Goal: Transaction & Acquisition: Purchase product/service

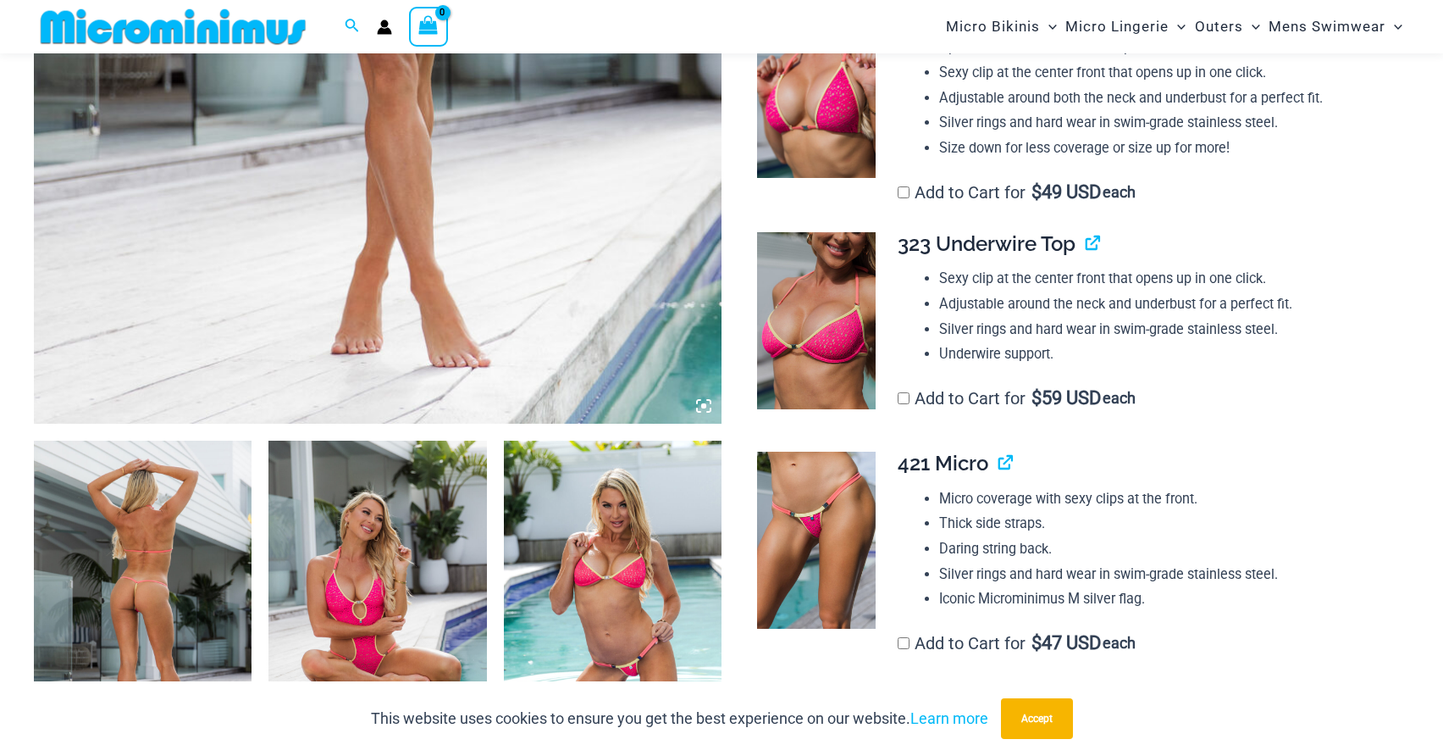
scroll to position [1021, 0]
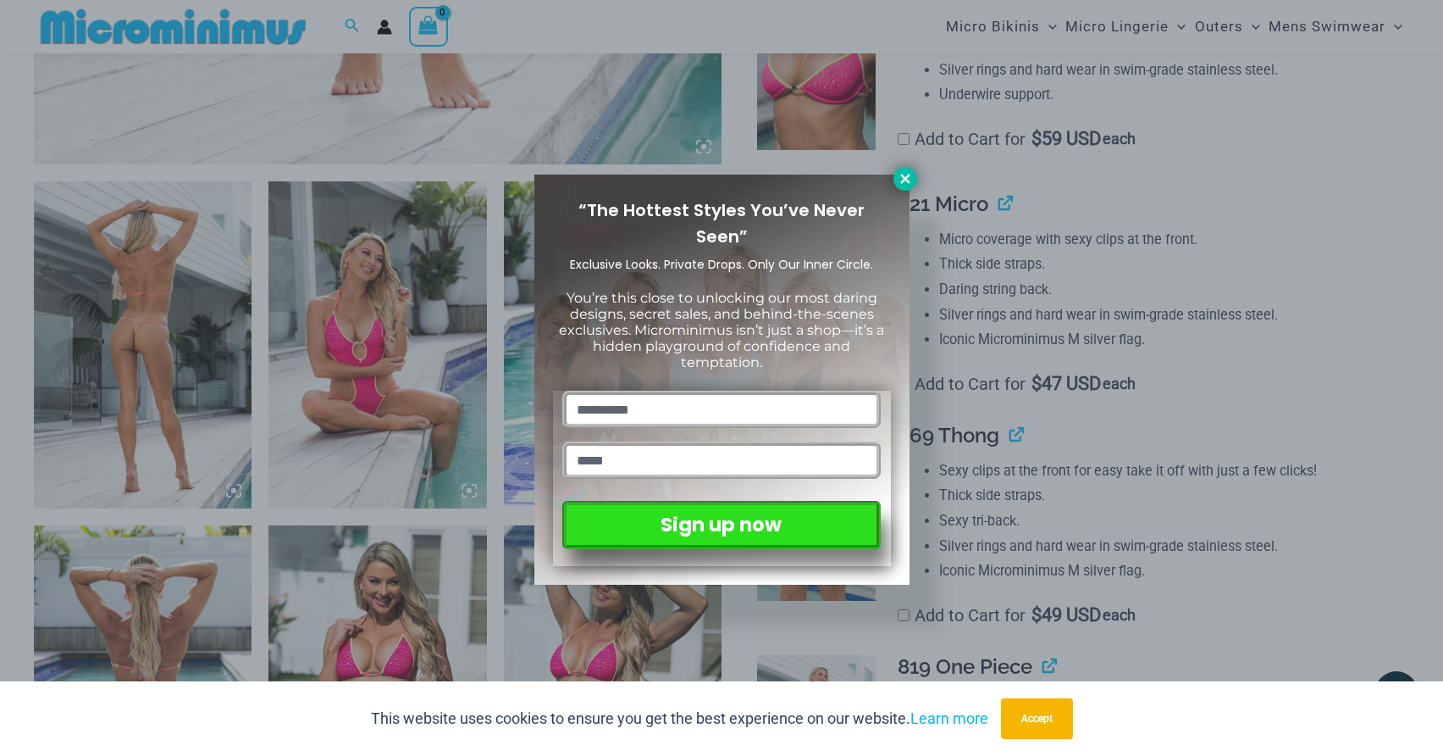
click at [909, 187] on button at bounding box center [906, 179] width 24 height 24
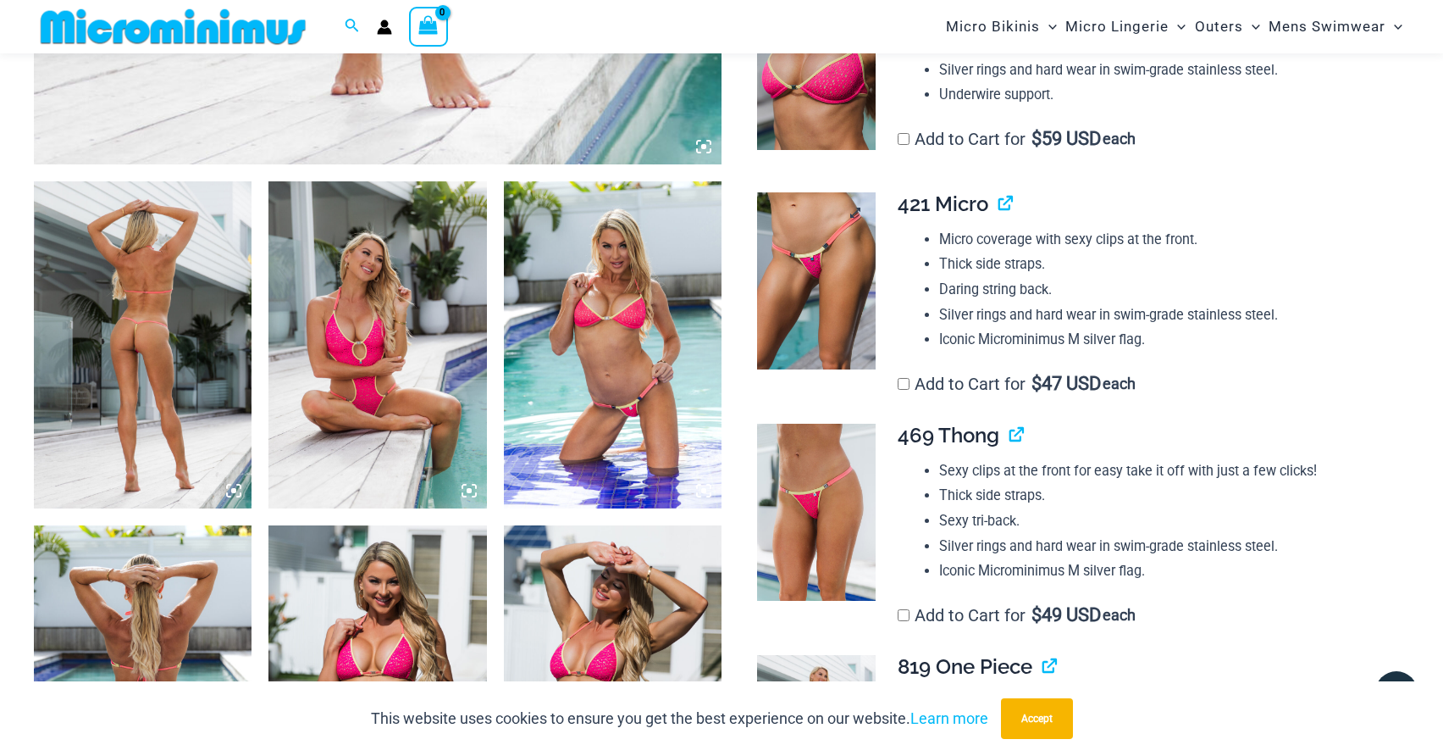
click at [814, 346] on img at bounding box center [816, 281] width 119 height 178
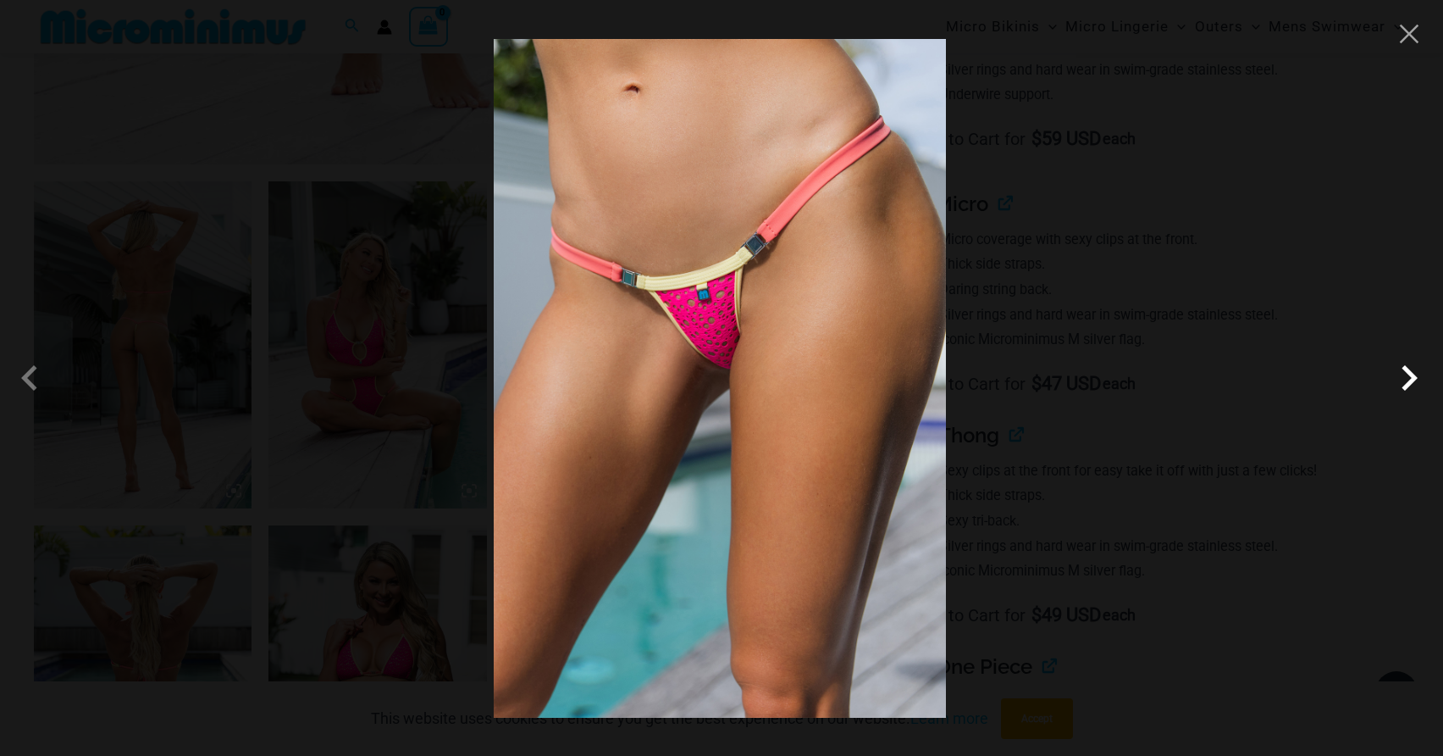
click at [1408, 376] on span at bounding box center [1409, 377] width 51 height 51
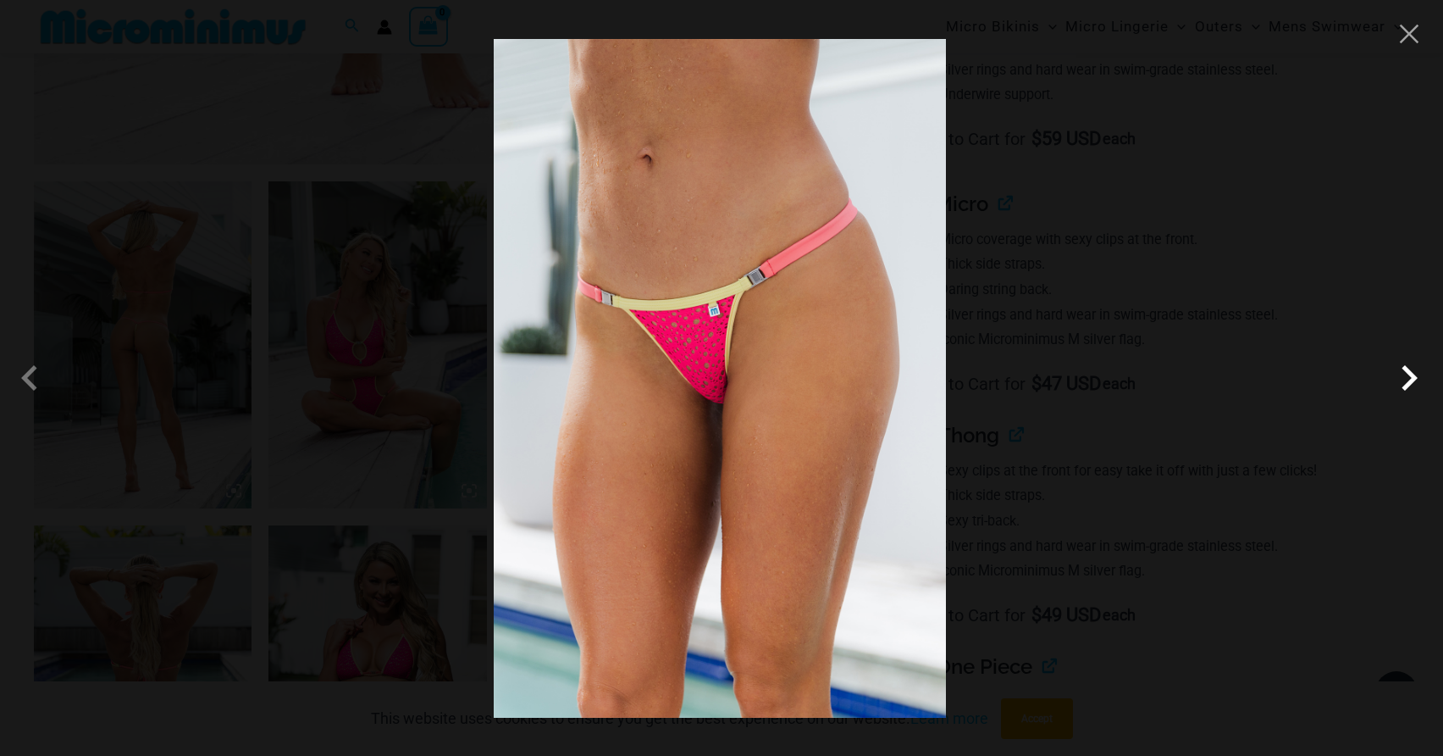
click at [1409, 376] on span at bounding box center [1409, 377] width 51 height 51
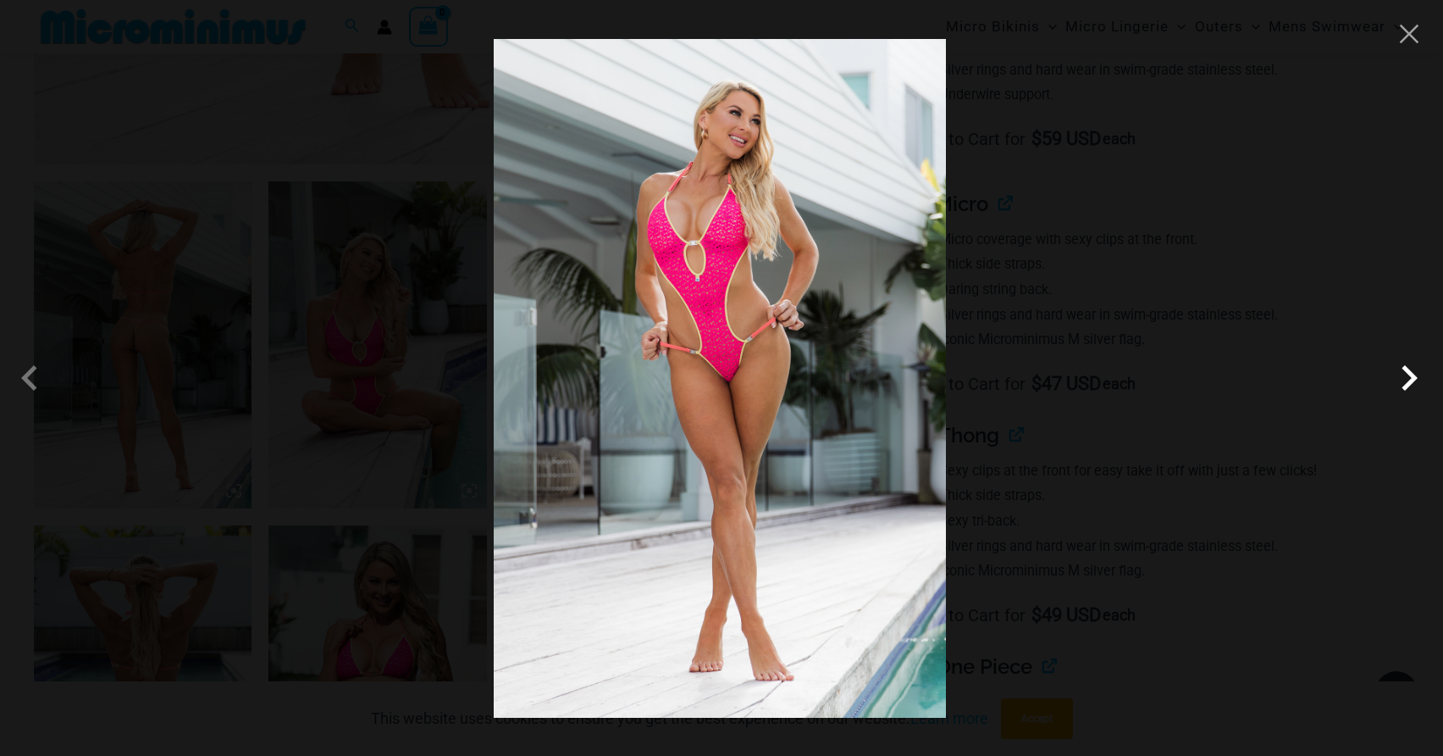
click at [1409, 376] on span at bounding box center [1409, 377] width 51 height 51
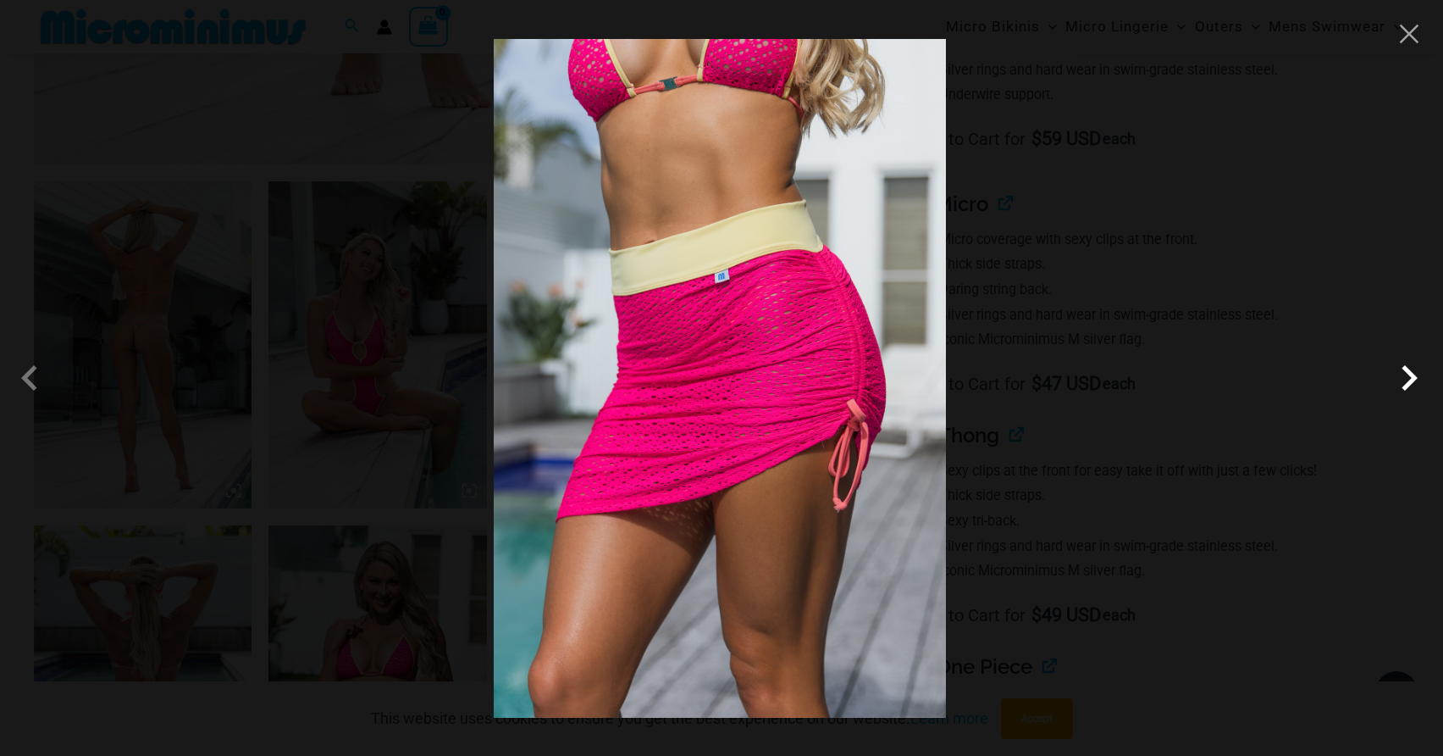
click at [1409, 376] on span at bounding box center [1409, 377] width 51 height 51
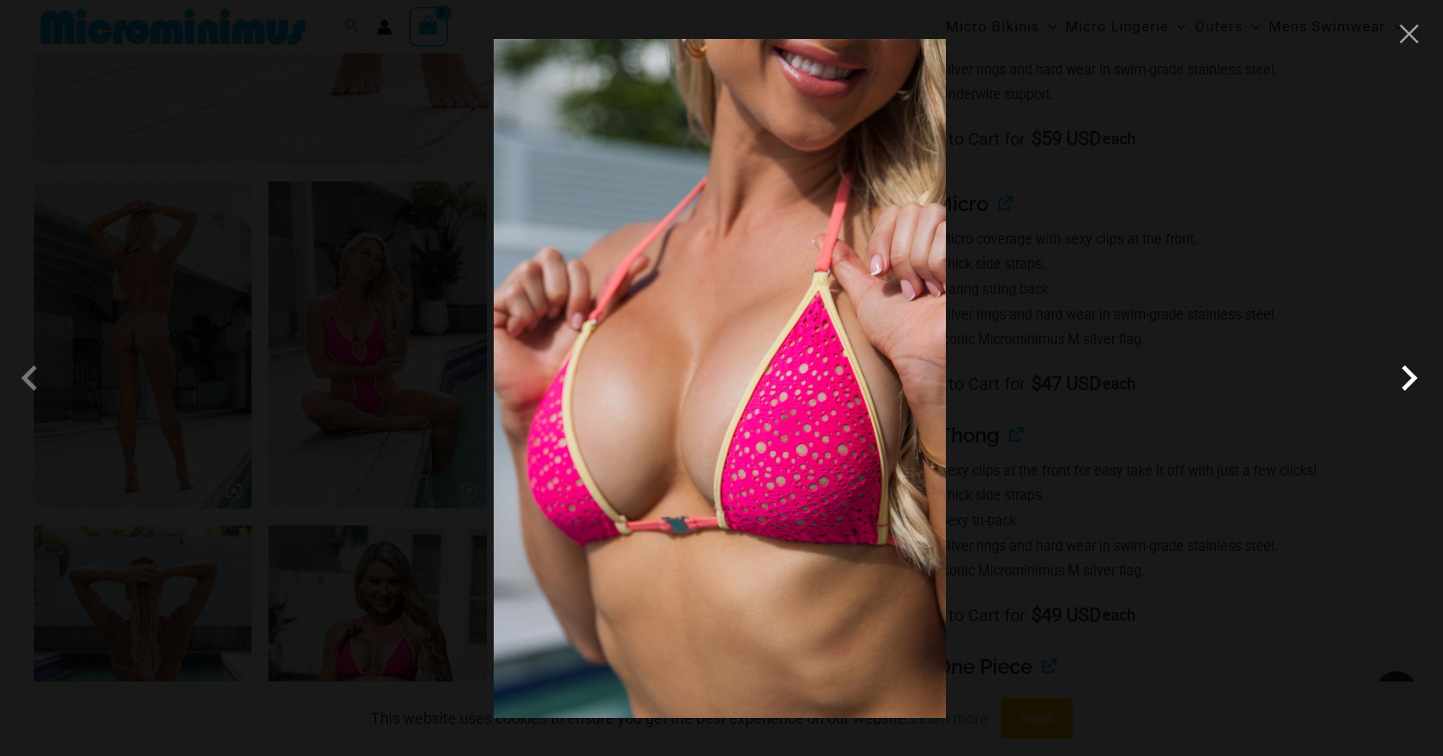
click at [1409, 376] on span at bounding box center [1409, 377] width 51 height 51
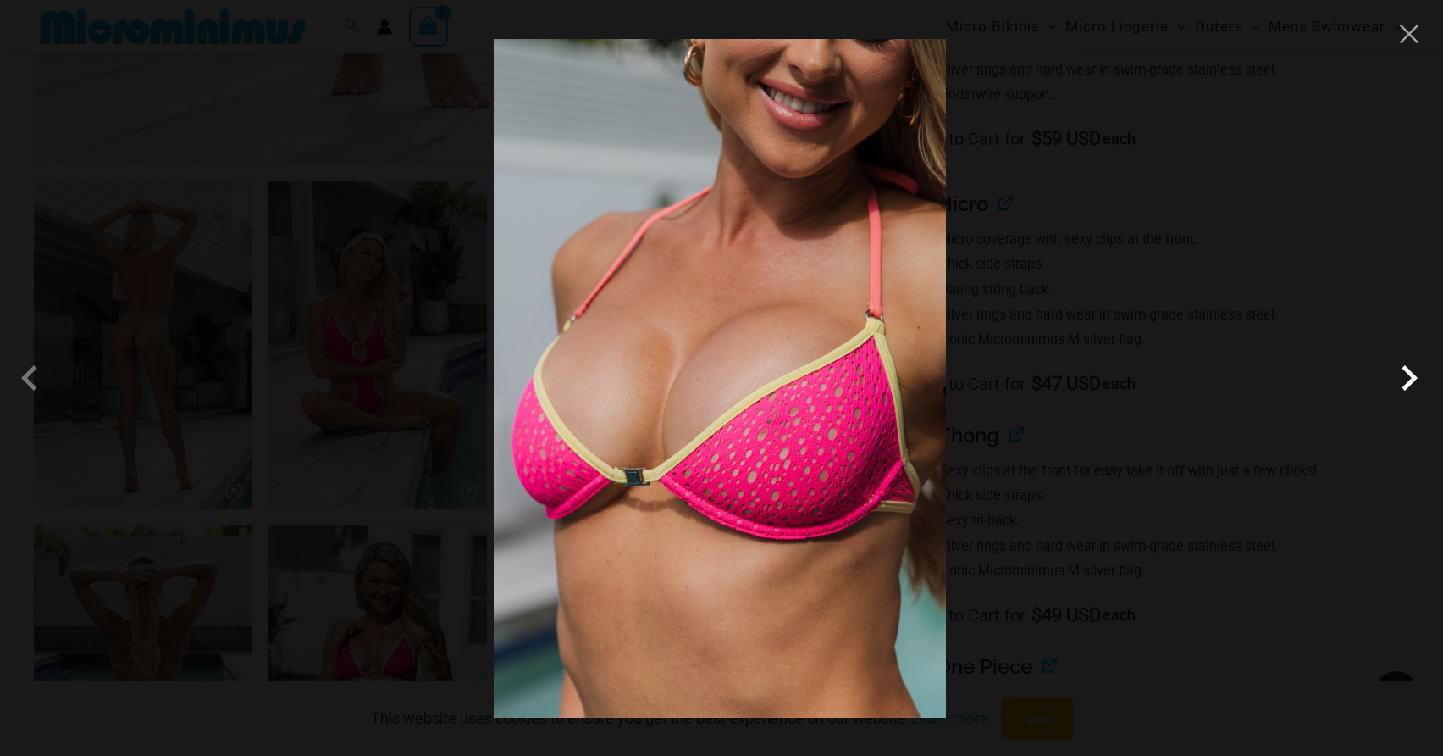
click at [1409, 376] on span at bounding box center [1409, 377] width 51 height 51
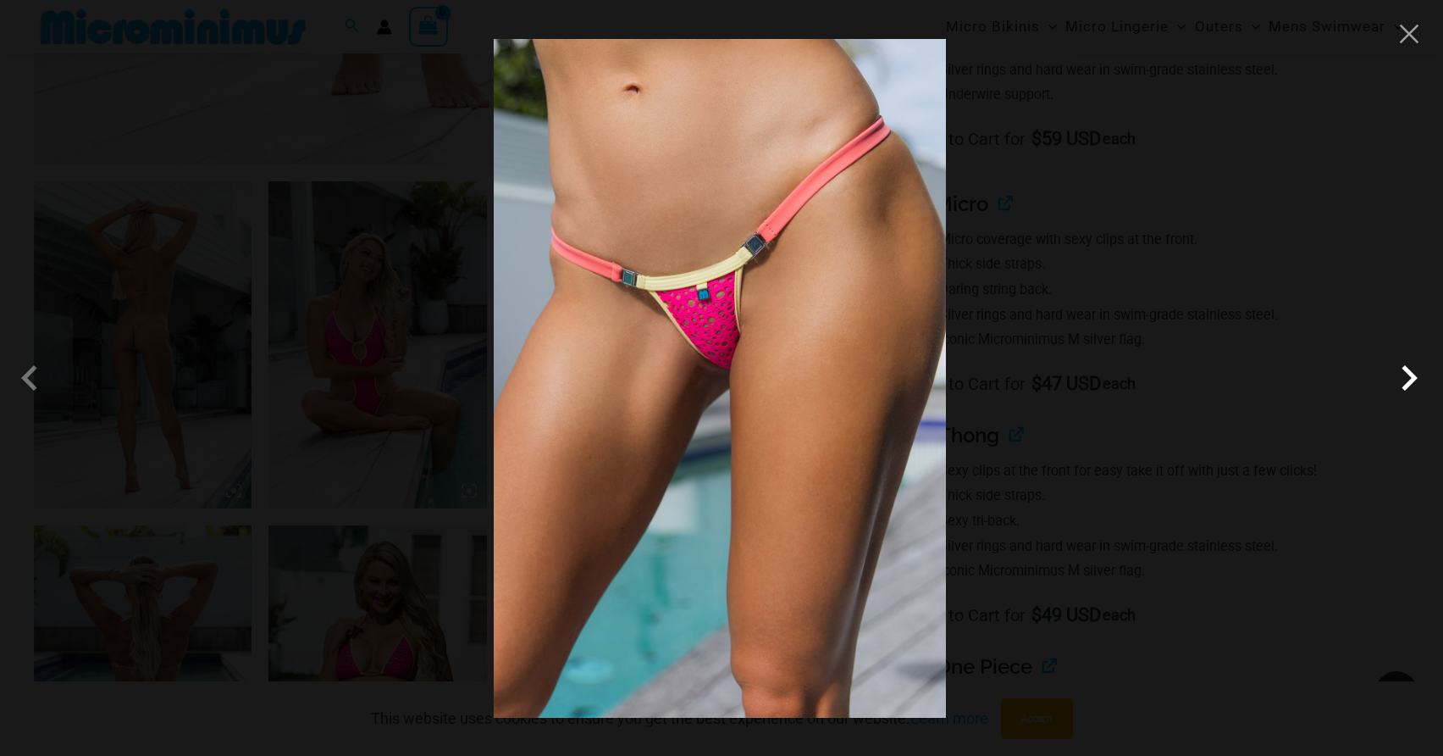
click at [1409, 376] on span at bounding box center [1409, 377] width 51 height 51
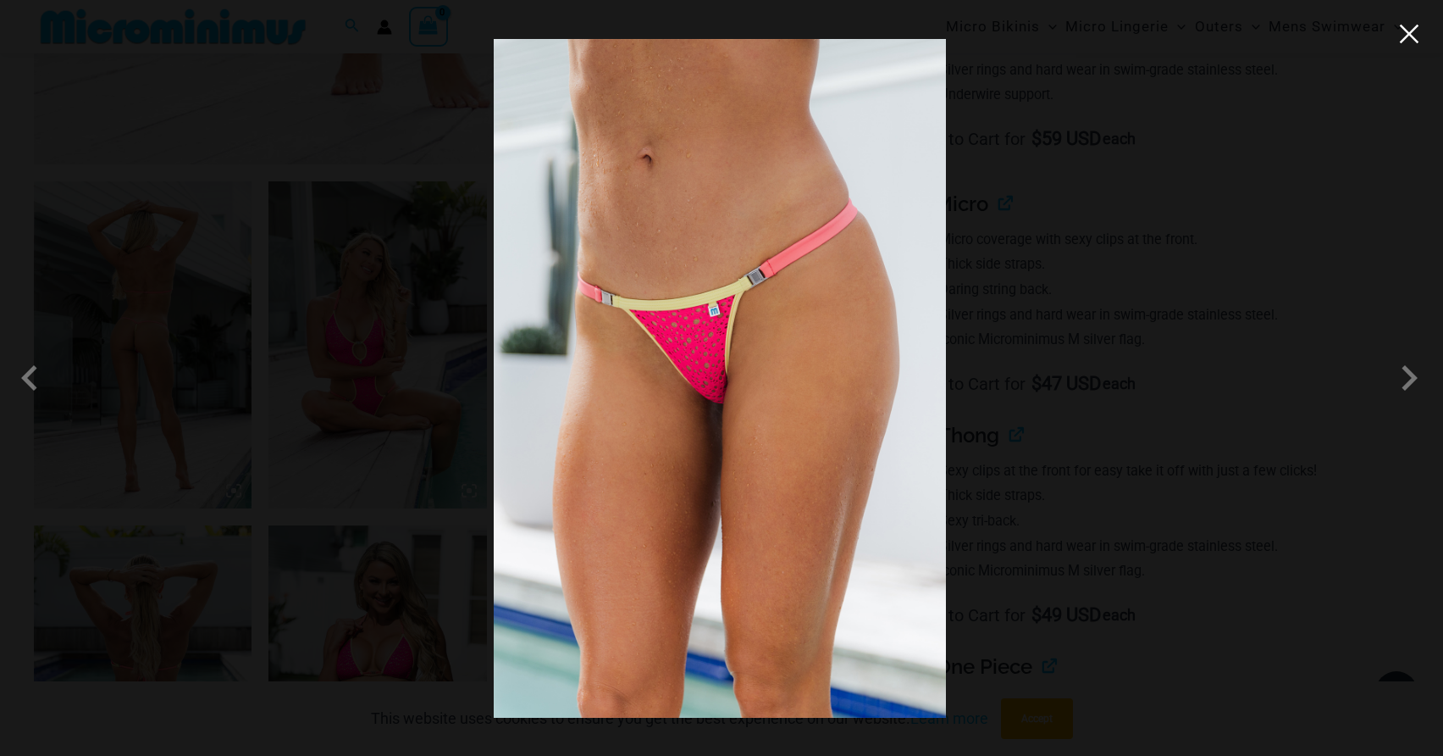
click at [1415, 43] on button "Close" at bounding box center [1409, 33] width 25 height 25
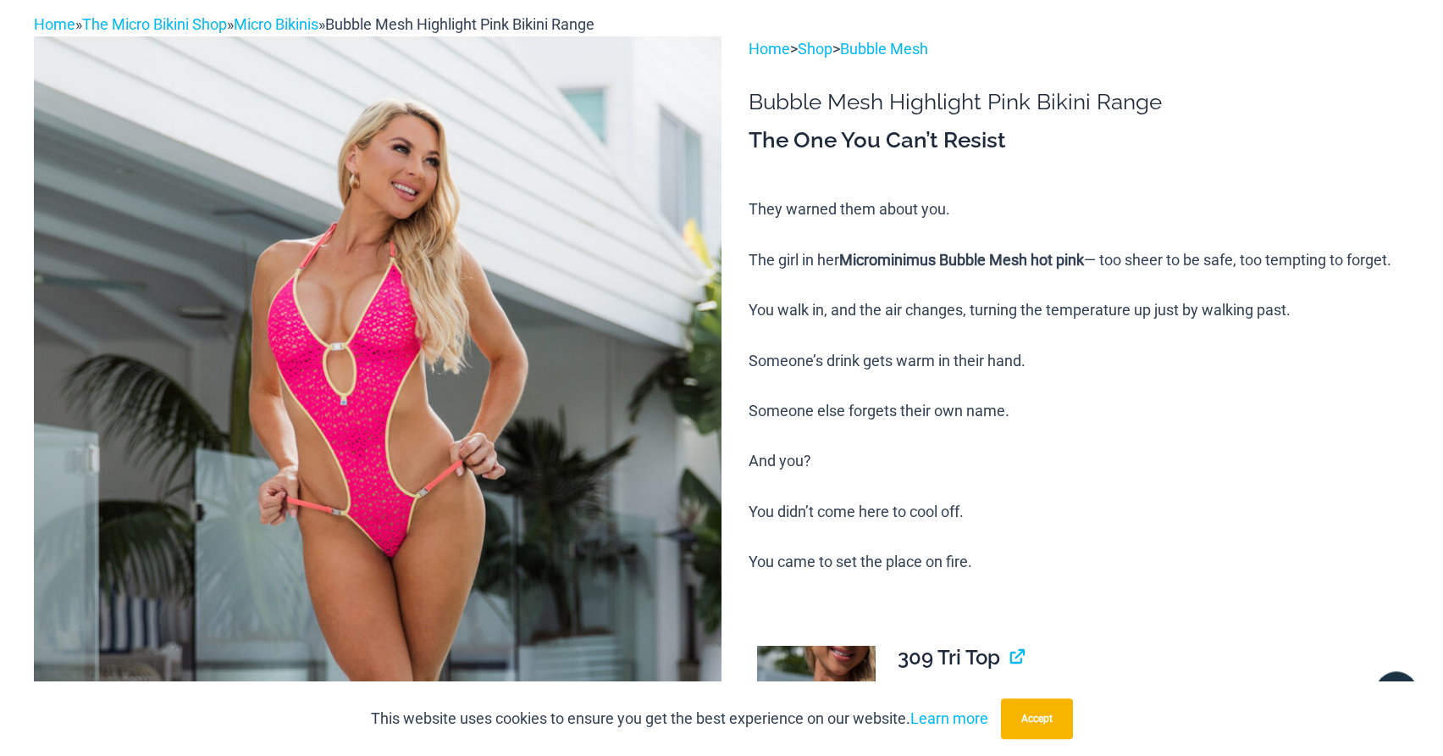
scroll to position [0, 0]
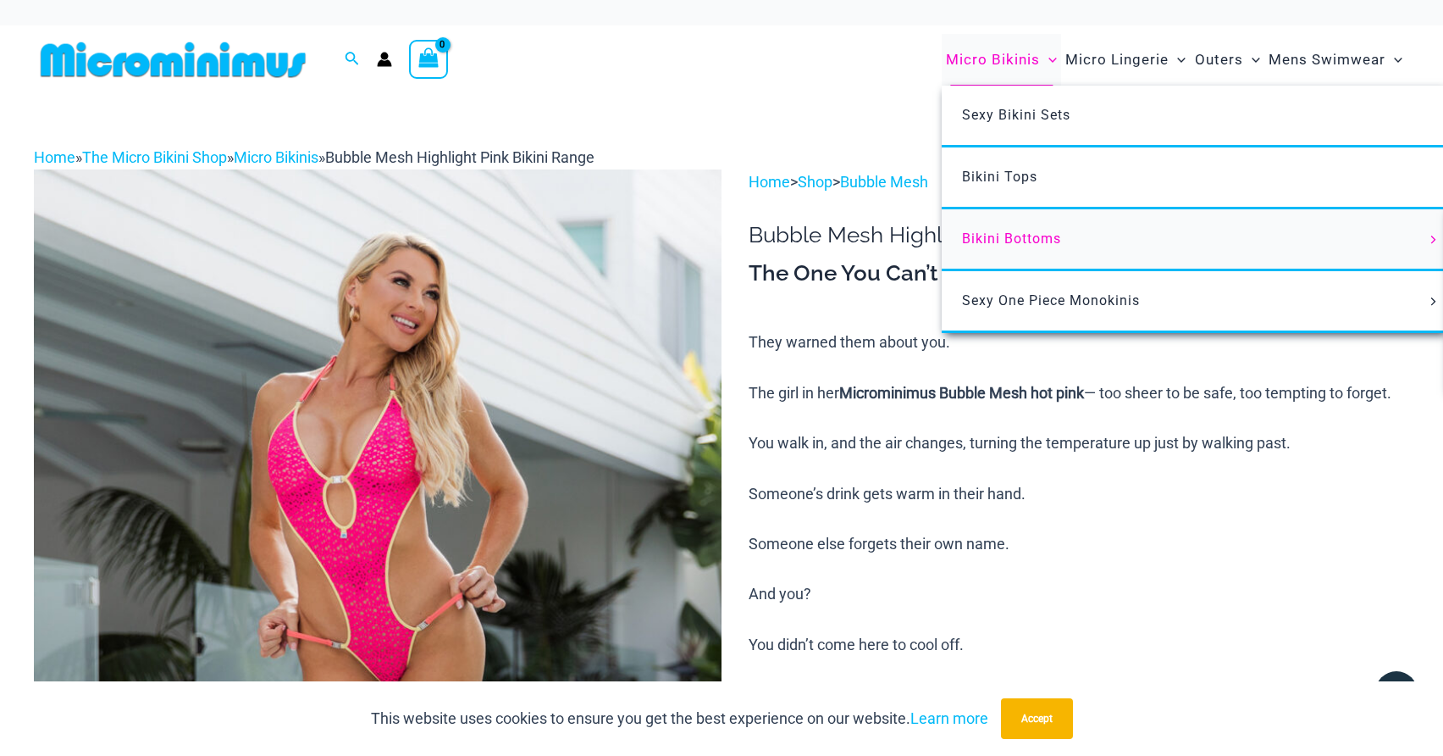
click at [999, 240] on span "Bikini Bottoms" at bounding box center [1011, 238] width 99 height 16
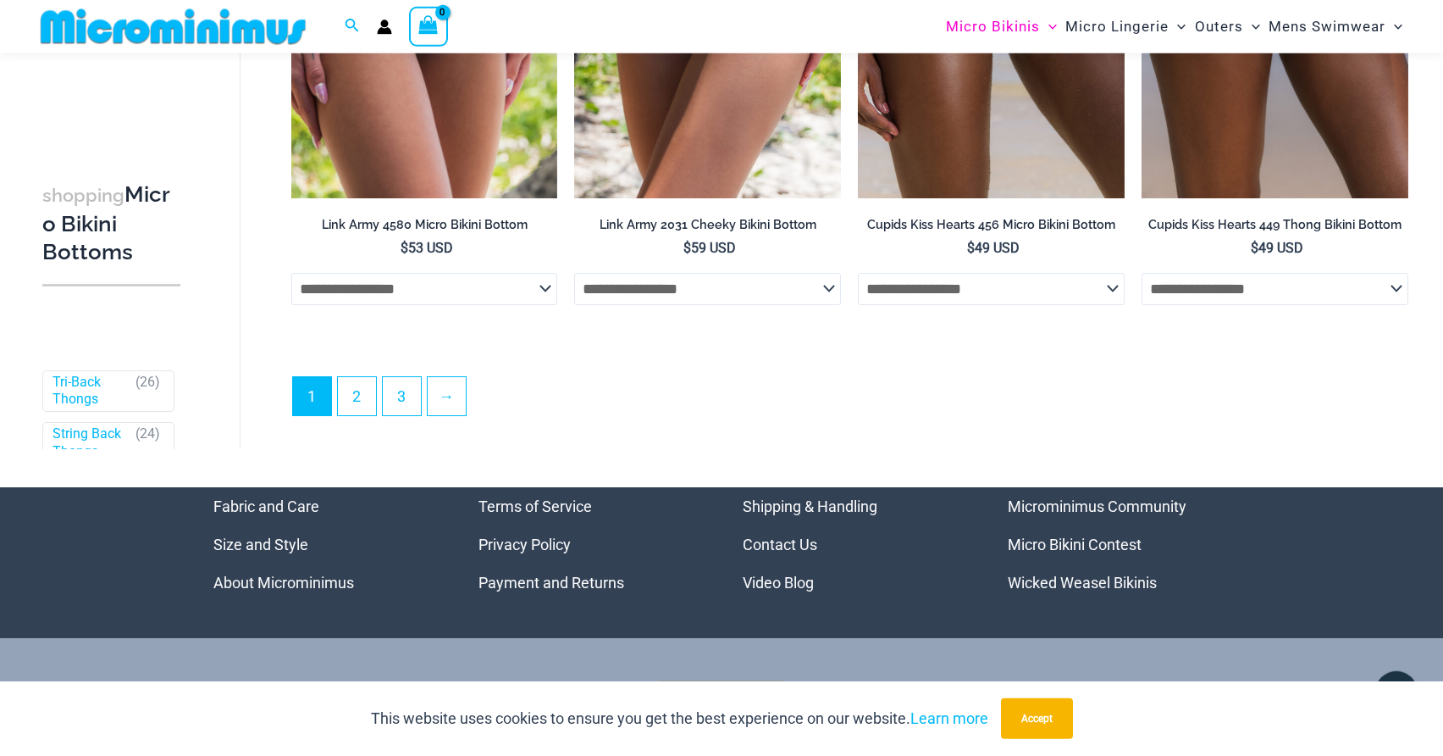
scroll to position [5168, 0]
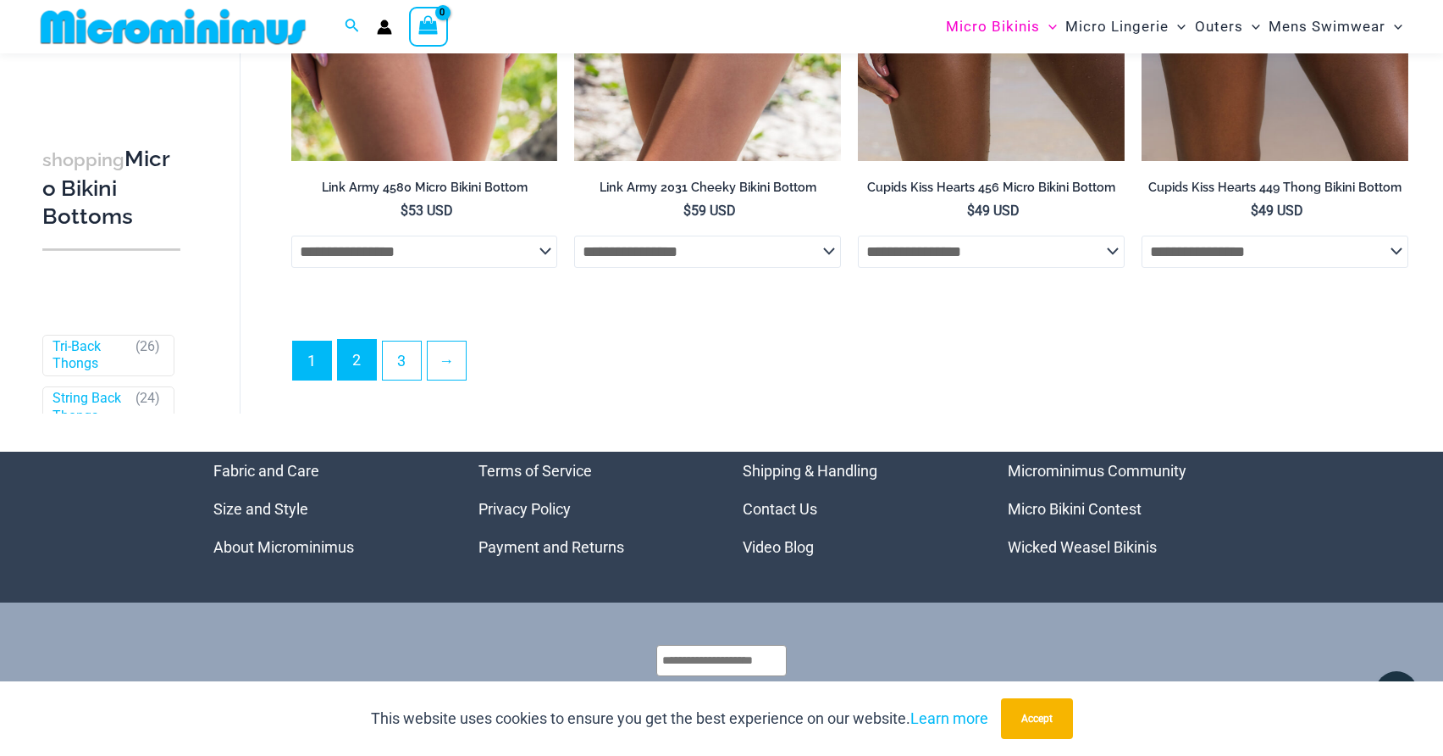
click at [347, 379] on link "2" at bounding box center [357, 360] width 38 height 40
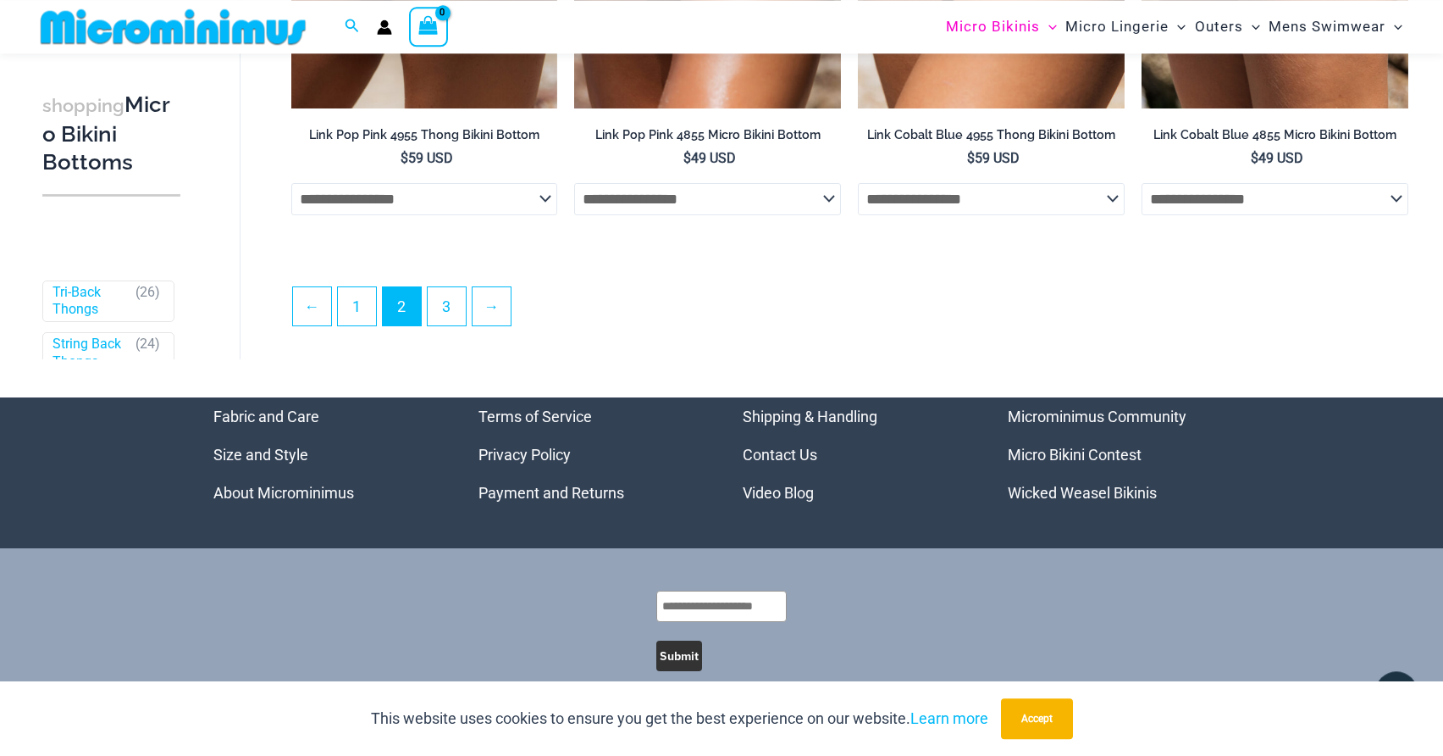
scroll to position [4477, 0]
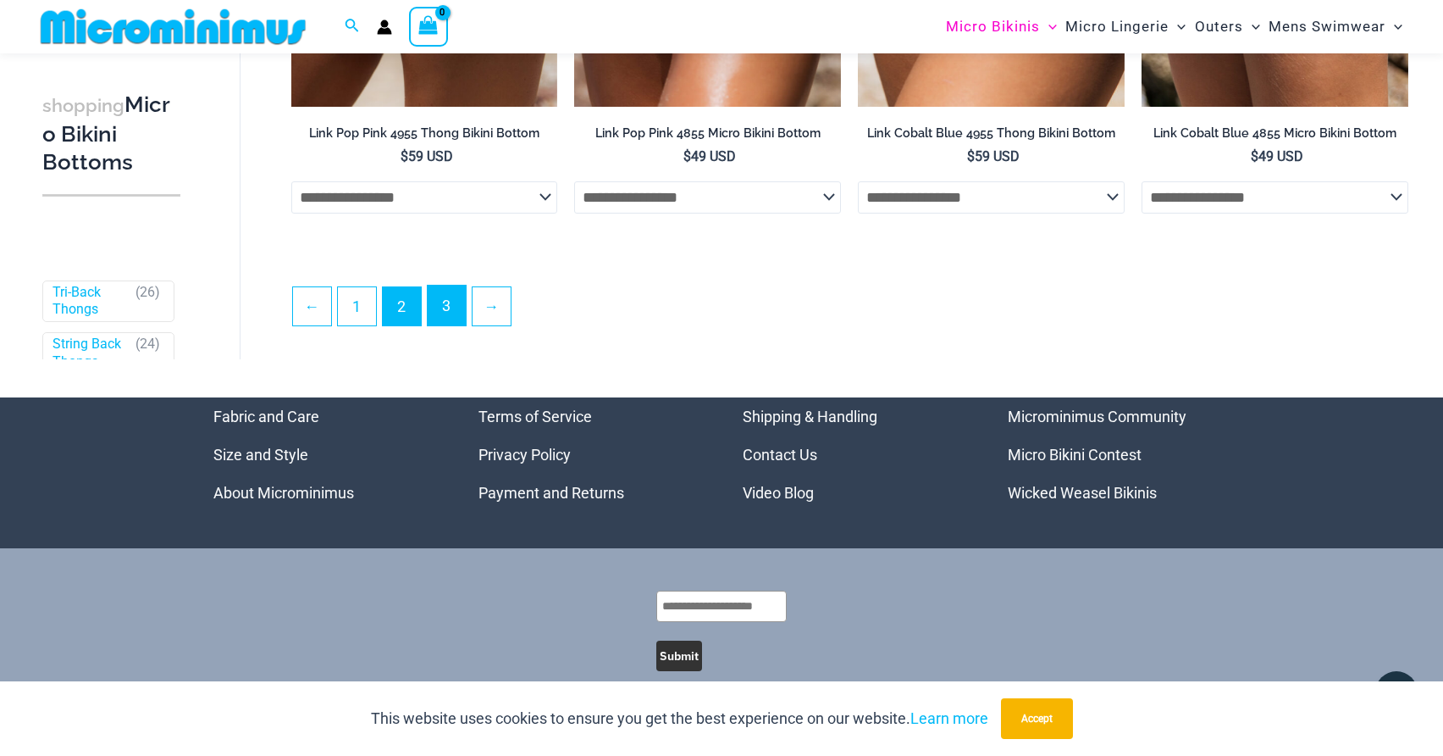
click at [447, 318] on link "3" at bounding box center [447, 305] width 38 height 40
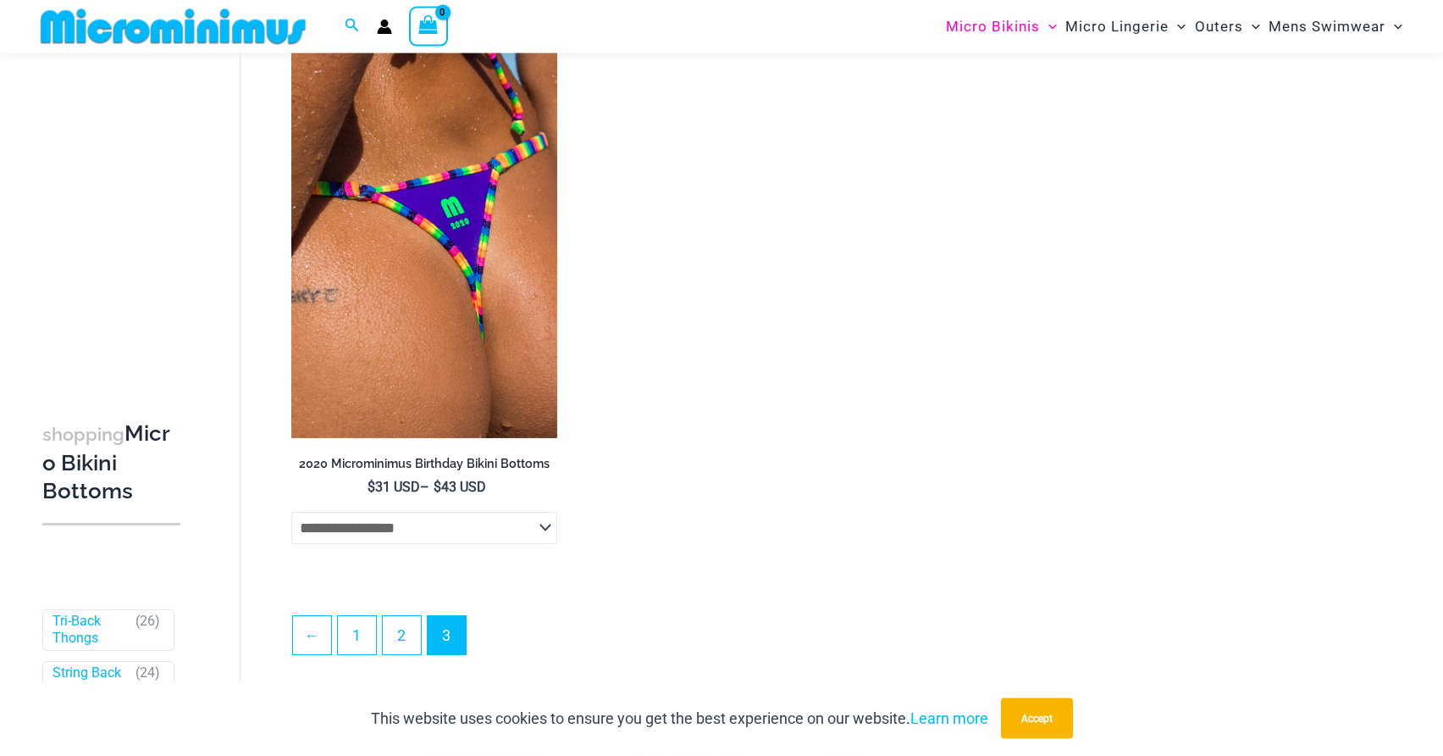
scroll to position [508, 0]
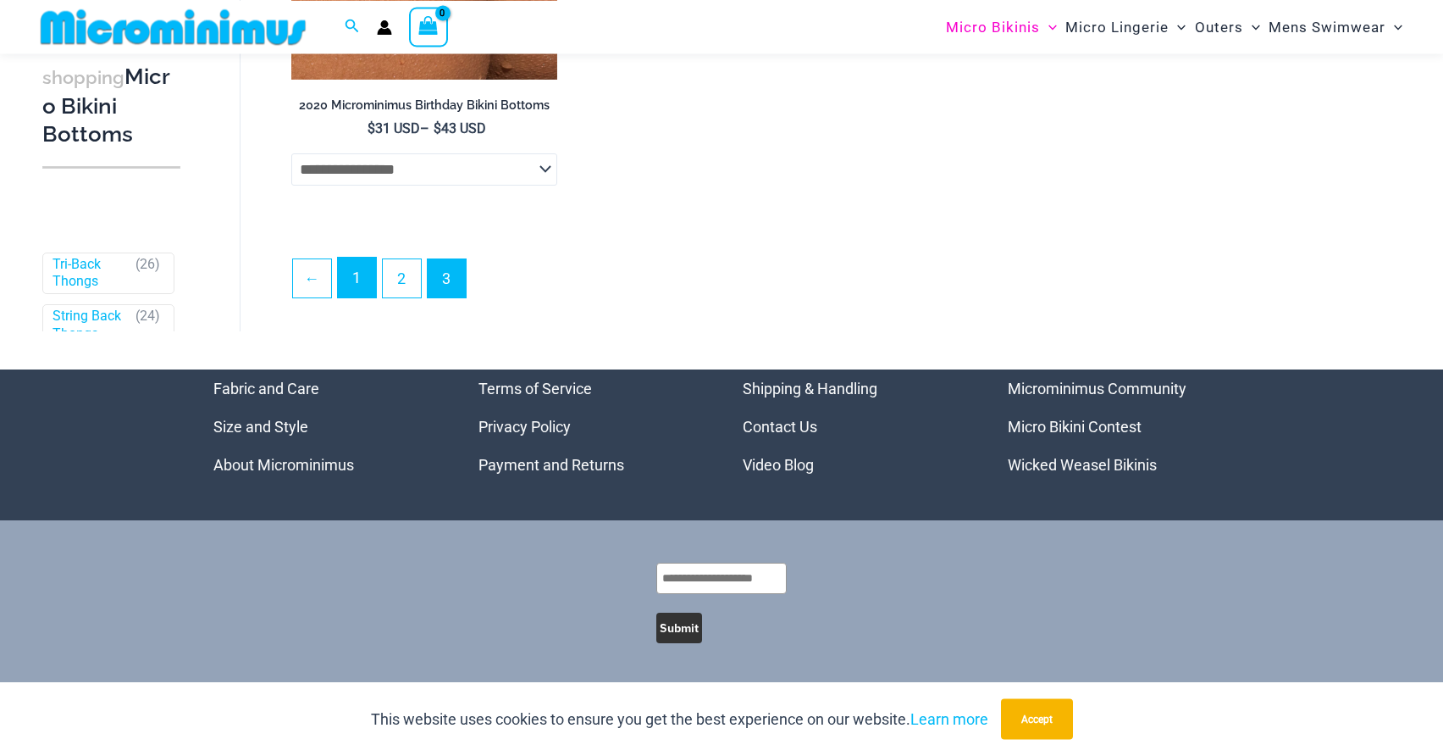
click at [349, 285] on link "1" at bounding box center [357, 277] width 38 height 40
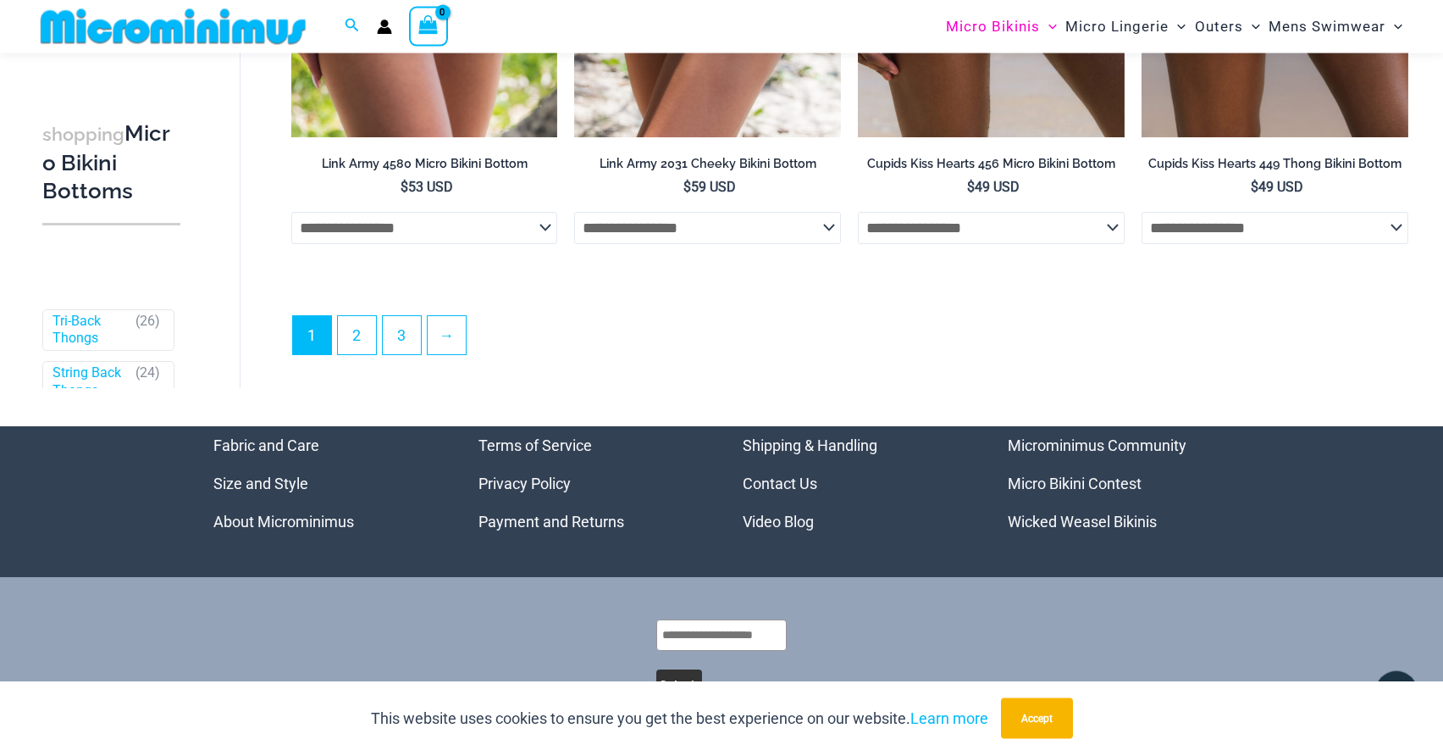
scroll to position [5255, 0]
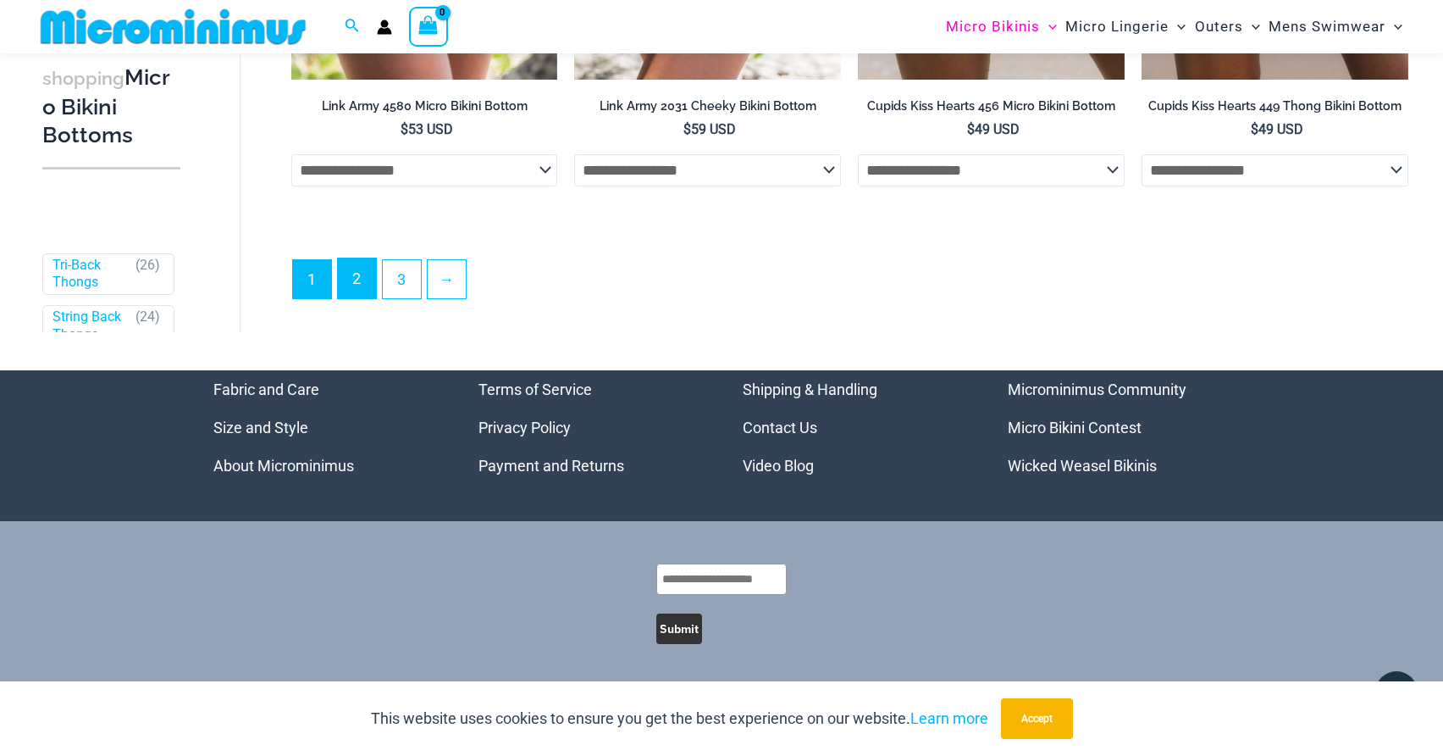
click at [370, 298] on link "2" at bounding box center [357, 278] width 38 height 40
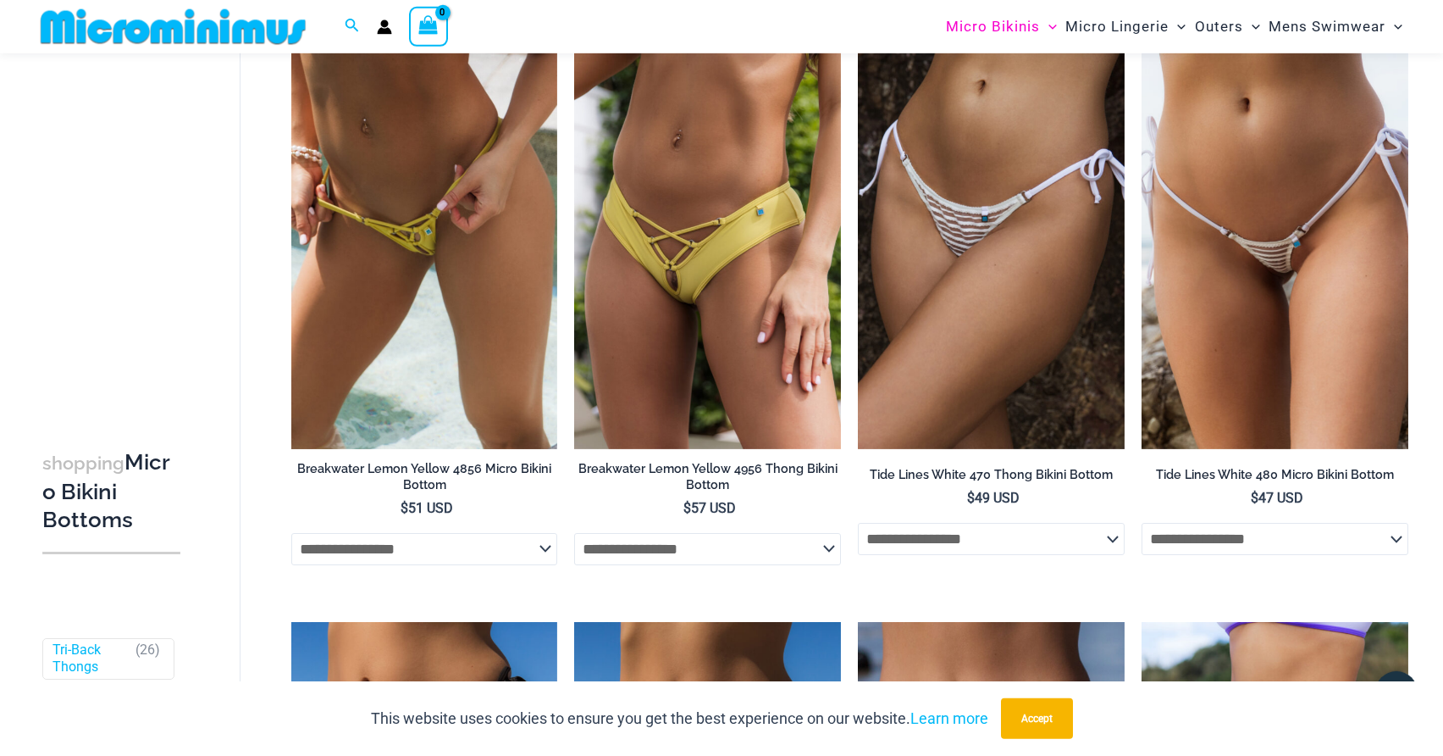
scroll to position [1582, 0]
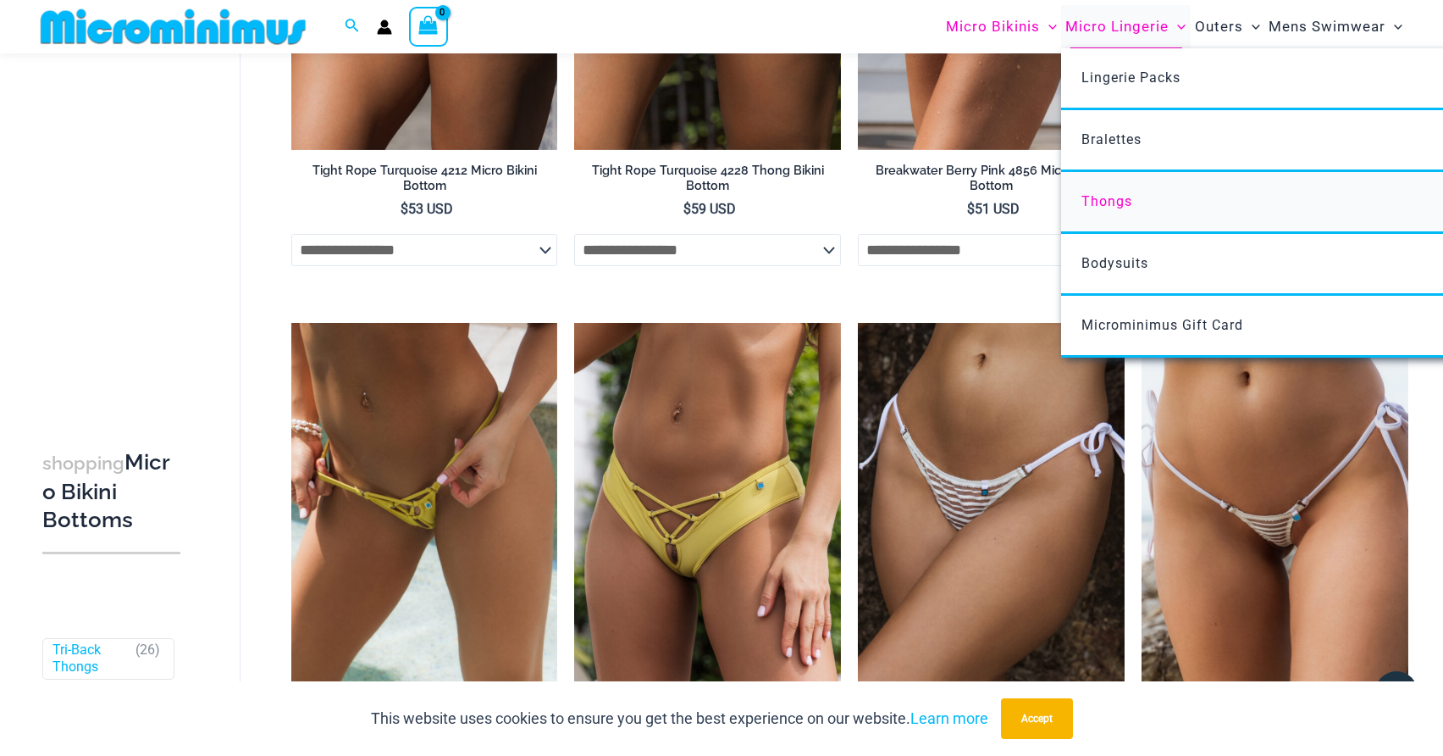
click at [1112, 210] on link "Thongs" at bounding box center [1313, 203] width 504 height 62
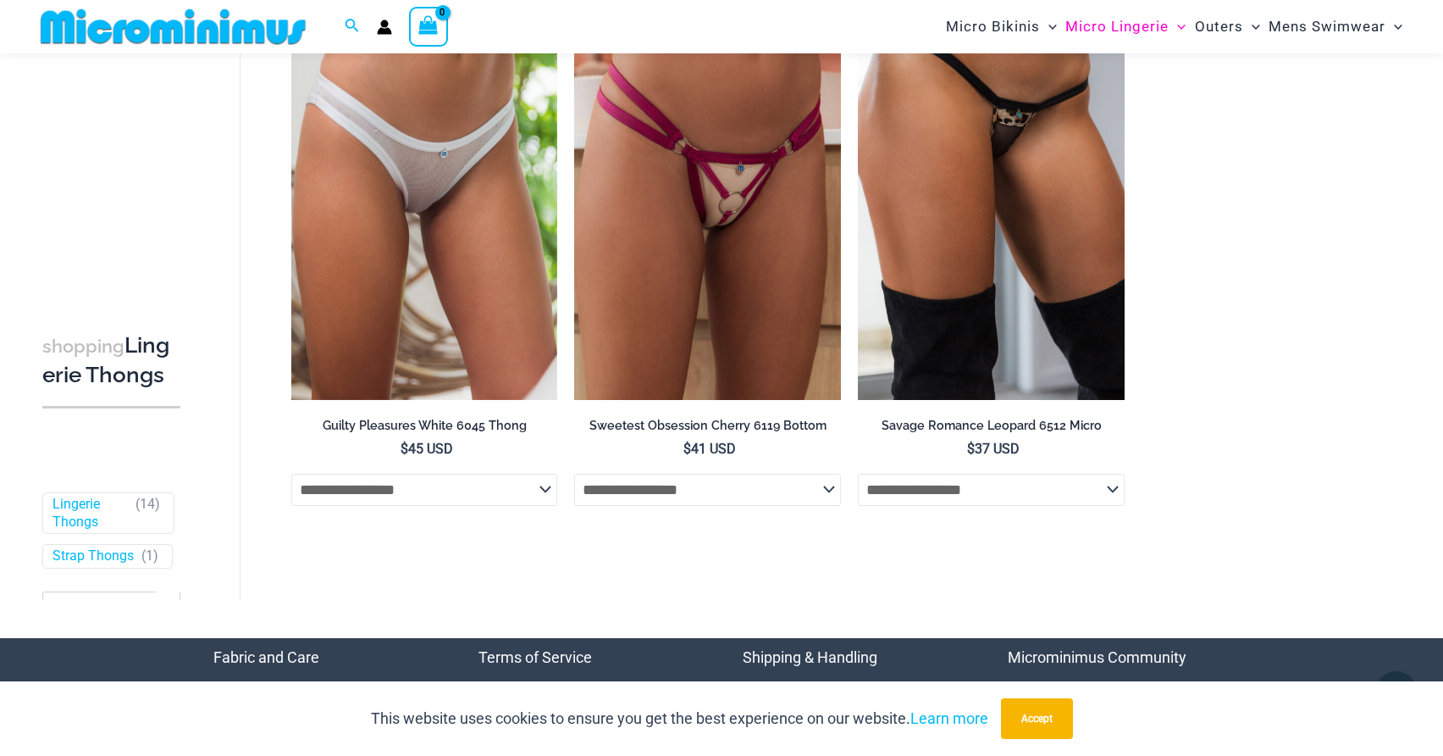
scroll to position [1108, 0]
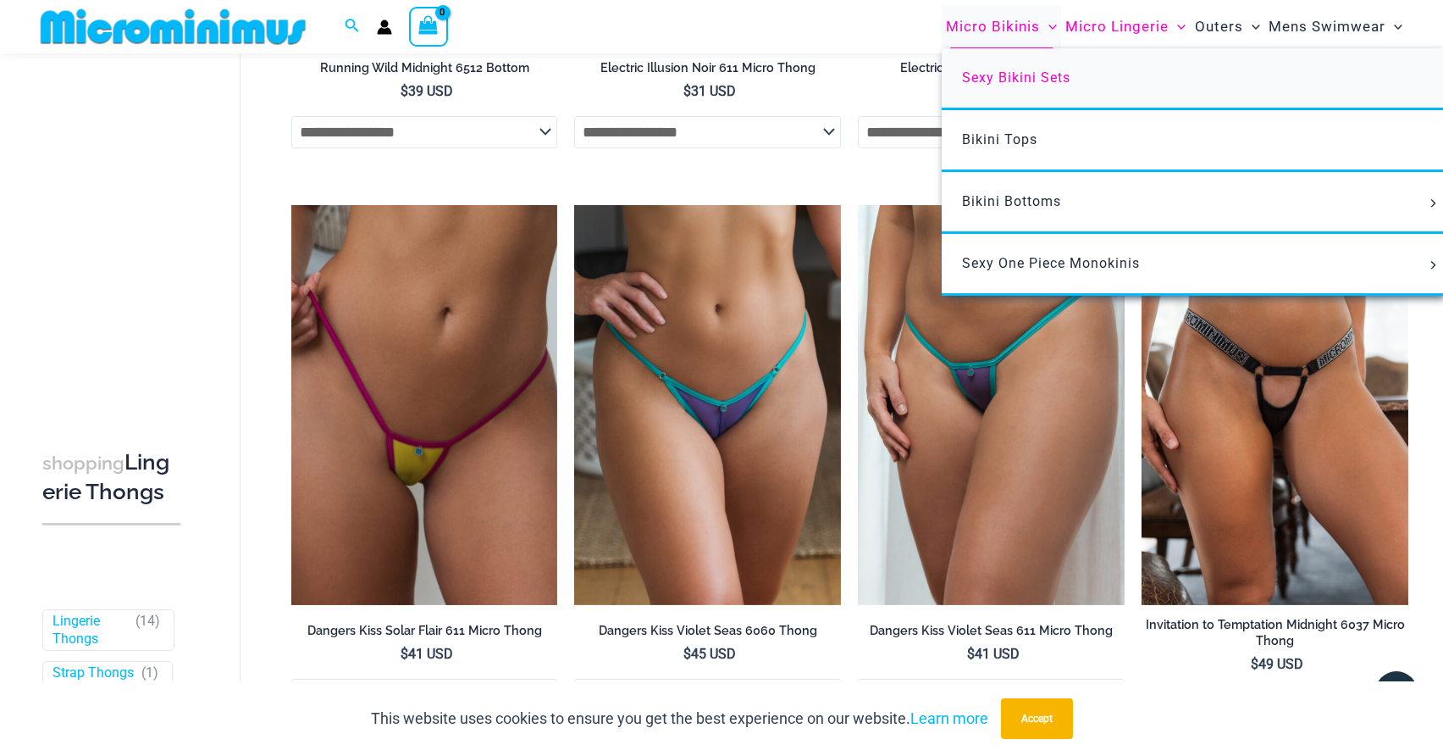
click at [990, 82] on span "Sexy Bikini Sets" at bounding box center [1016, 77] width 108 height 16
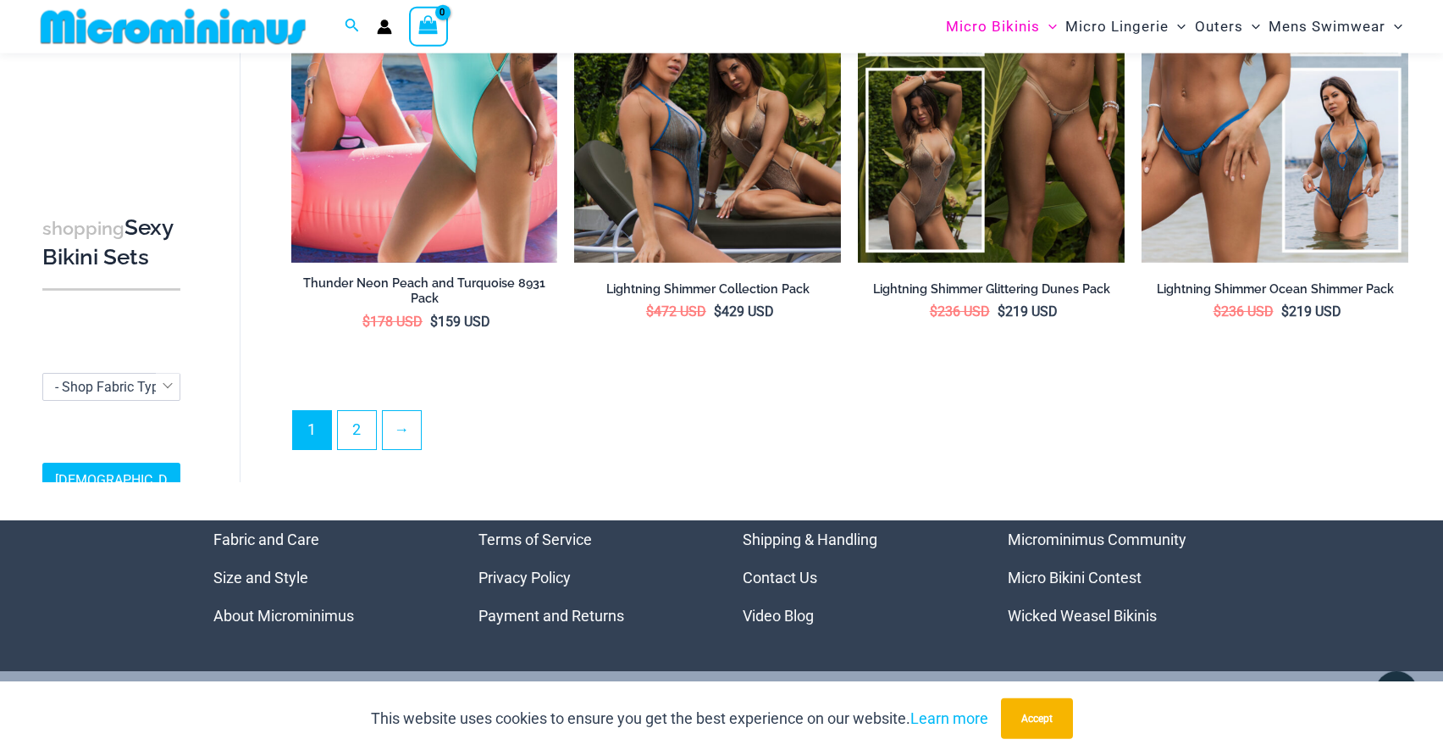
scroll to position [3960, 0]
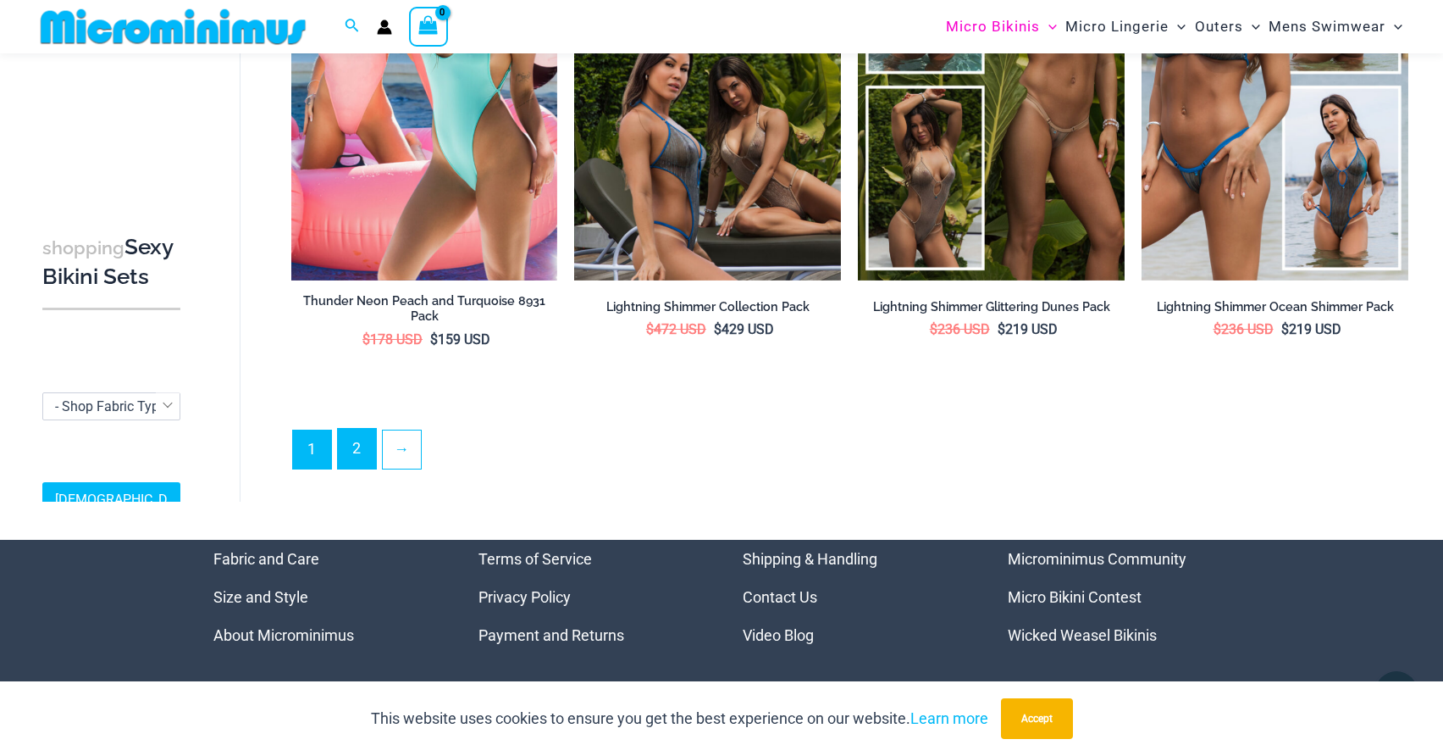
click at [372, 434] on link "2" at bounding box center [357, 449] width 38 height 40
